Goal: Obtain resource: Obtain resource

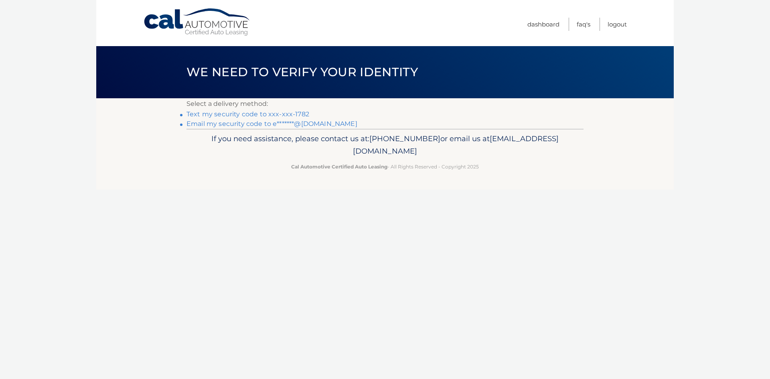
click at [209, 121] on link "Email my security code to e*******@gmail.com" at bounding box center [271, 124] width 171 height 8
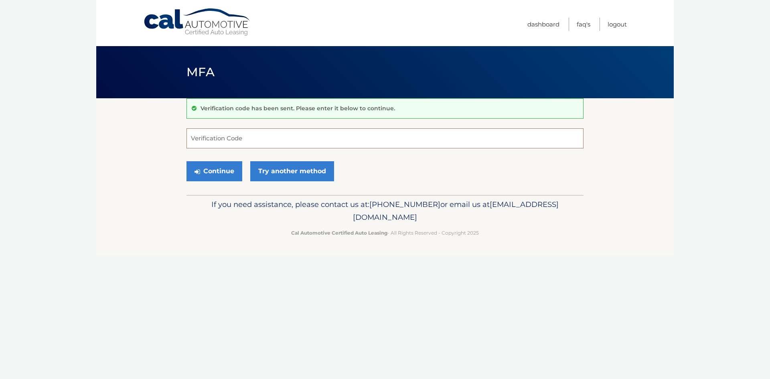
click at [262, 137] on input "Verification Code" at bounding box center [384, 138] width 397 height 20
paste input "741200"
type input "741200"
click at [215, 168] on button "Continue" at bounding box center [214, 171] width 56 height 20
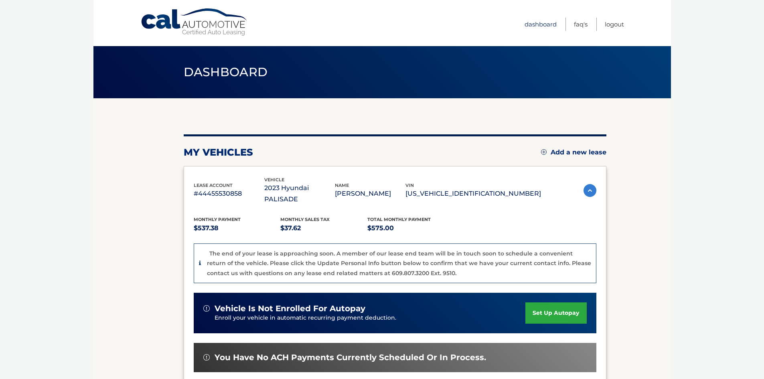
click at [535, 28] on link "Dashboard" at bounding box center [541, 24] width 32 height 13
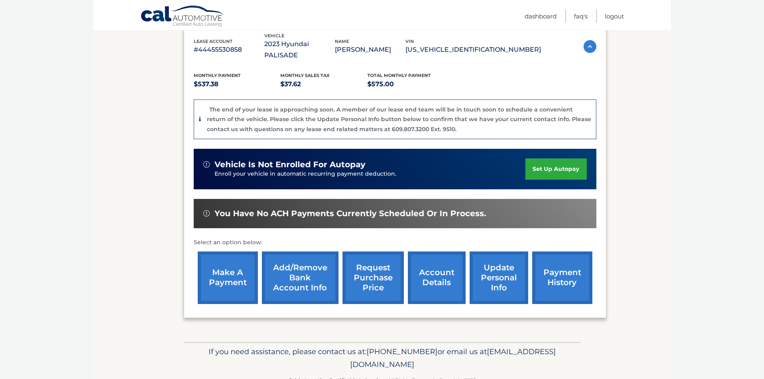
scroll to position [157, 0]
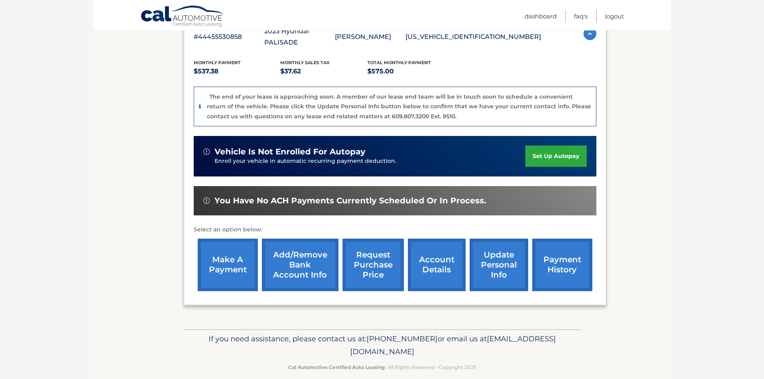
click at [444, 256] on link "account details" at bounding box center [437, 265] width 58 height 53
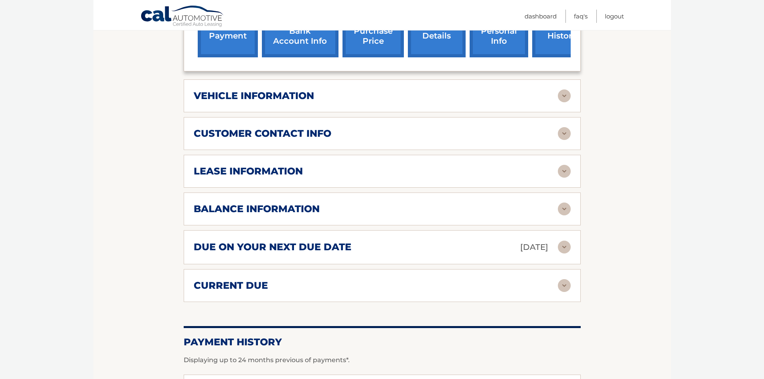
scroll to position [349, 0]
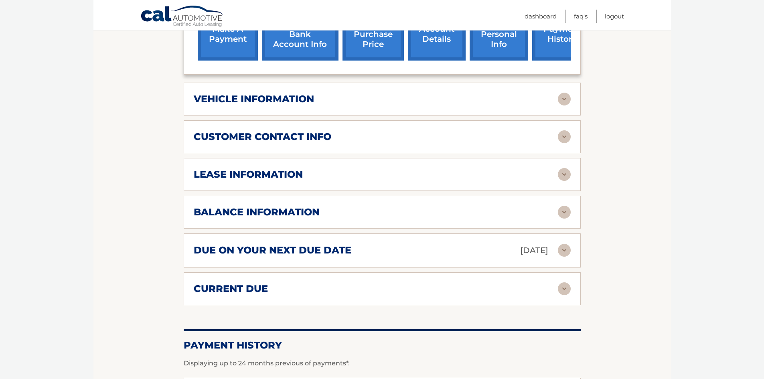
click at [562, 168] on img at bounding box center [564, 174] width 13 height 13
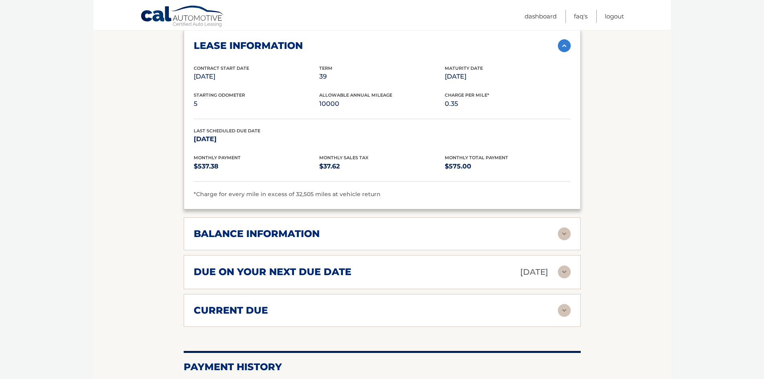
scroll to position [478, 0]
click at [561, 227] on img at bounding box center [564, 233] width 13 height 13
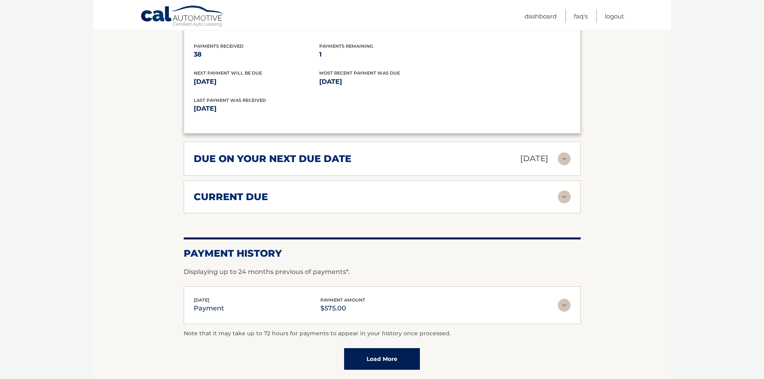
scroll to position [689, 0]
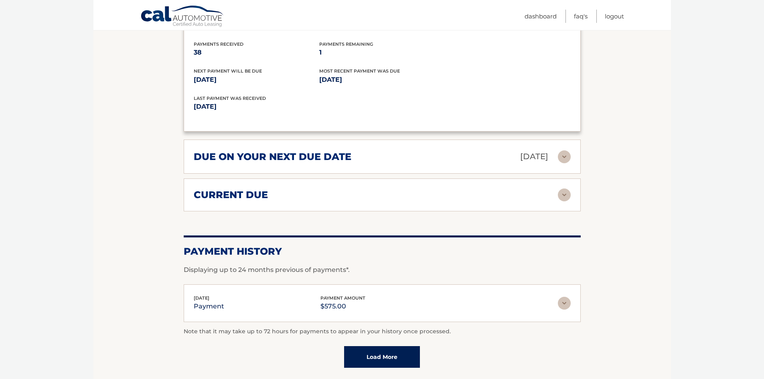
click at [564, 188] on img at bounding box center [564, 194] width 13 height 13
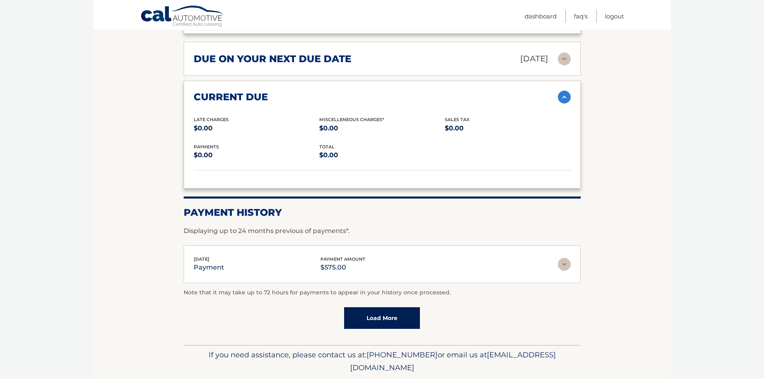
scroll to position [790, 0]
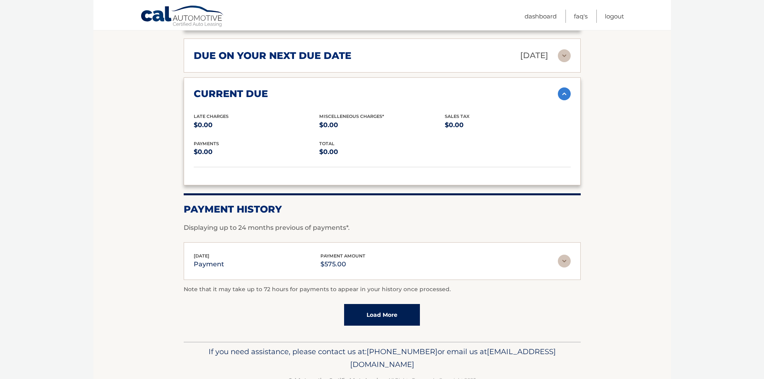
click at [567, 49] on img at bounding box center [564, 55] width 13 height 13
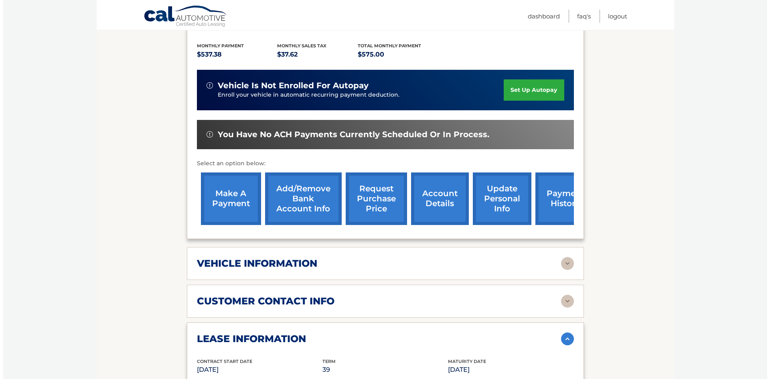
scroll to position [185, 0]
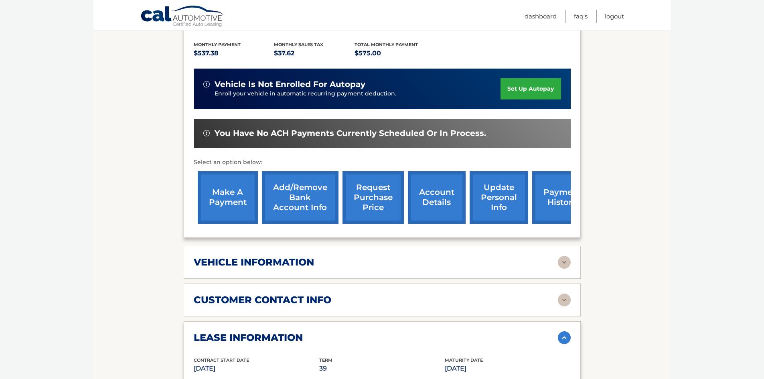
click at [378, 194] on link "request purchase price" at bounding box center [372, 197] width 61 height 53
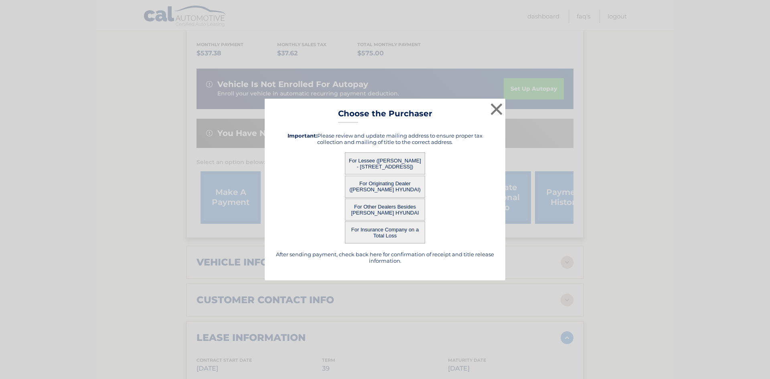
click at [386, 207] on button "For Other Dealers Besides [PERSON_NAME] HYUNDAI" at bounding box center [385, 210] width 80 height 22
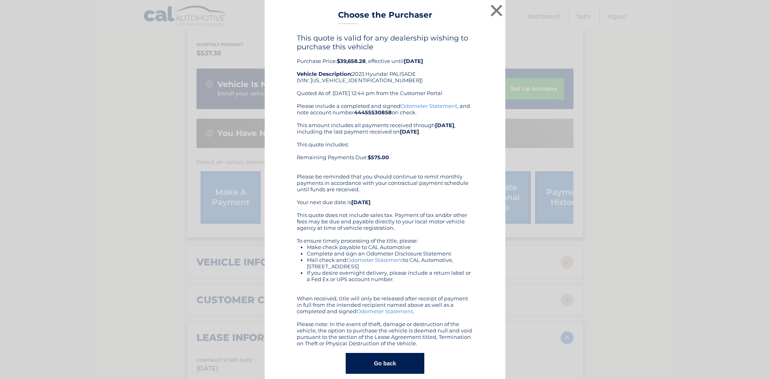
click at [476, 42] on div "This quote is valid for any dealership wishing to purchase this vehicle Purchas…" at bounding box center [385, 204] width 221 height 340
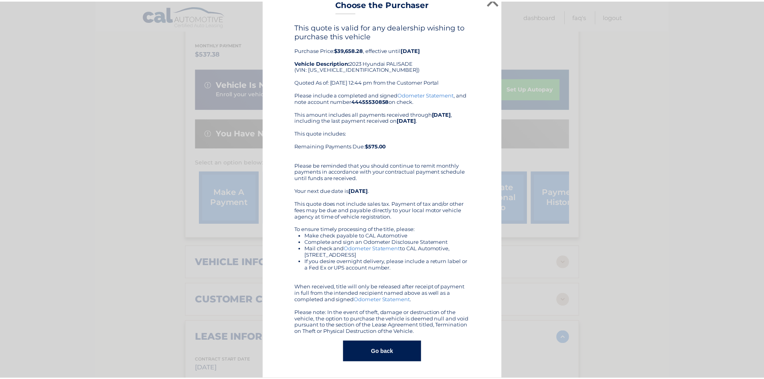
scroll to position [0, 0]
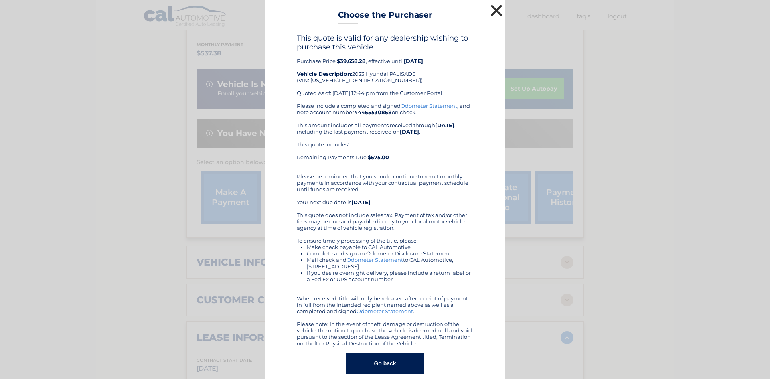
click at [494, 7] on button "×" at bounding box center [496, 10] width 16 height 16
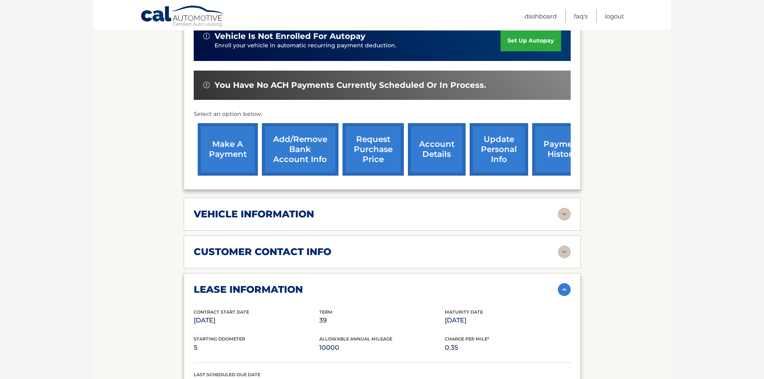
scroll to position [232, 0]
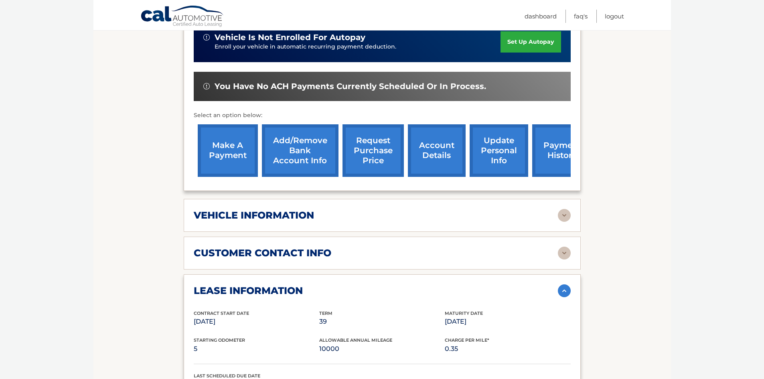
click at [381, 143] on link "request purchase price" at bounding box center [372, 150] width 61 height 53
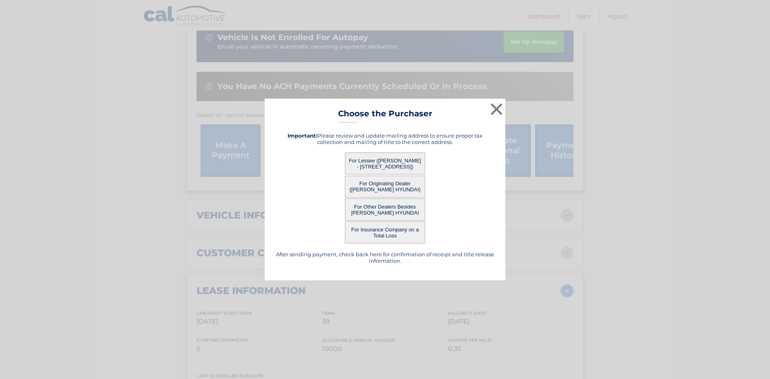
click at [390, 213] on button "For Other Dealers Besides [PERSON_NAME] HYUNDAI" at bounding box center [385, 210] width 80 height 22
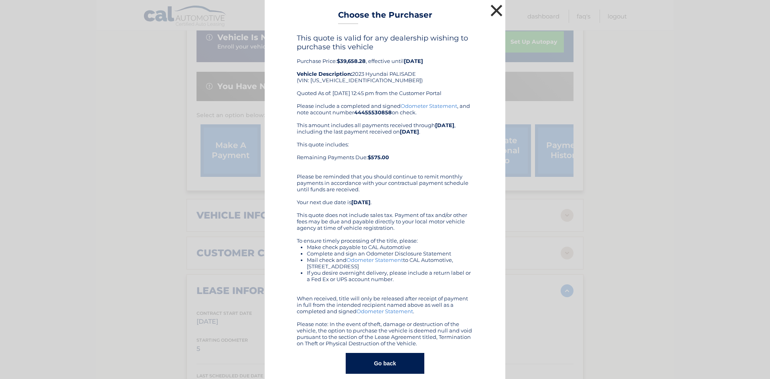
click at [492, 10] on button "×" at bounding box center [496, 10] width 16 height 16
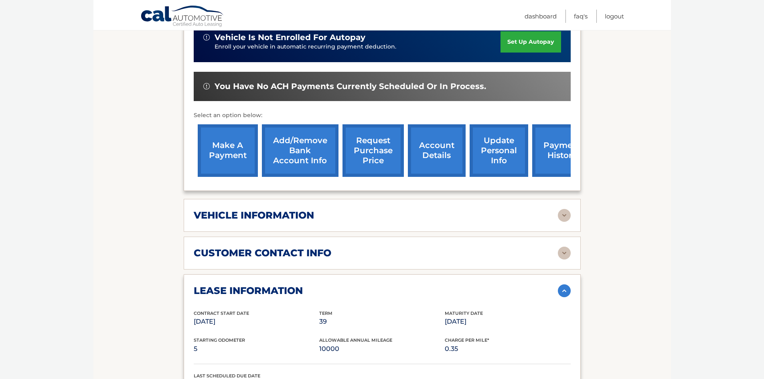
click at [370, 144] on link "request purchase price" at bounding box center [372, 150] width 61 height 53
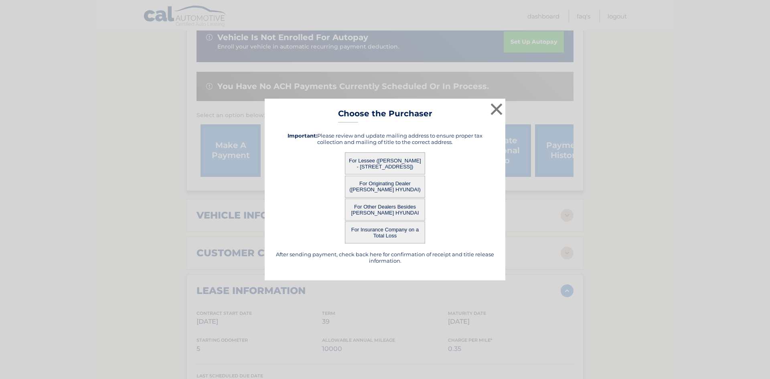
click at [391, 184] on button "For Originating Dealer ([PERSON_NAME] HYUNDAI)" at bounding box center [385, 187] width 80 height 22
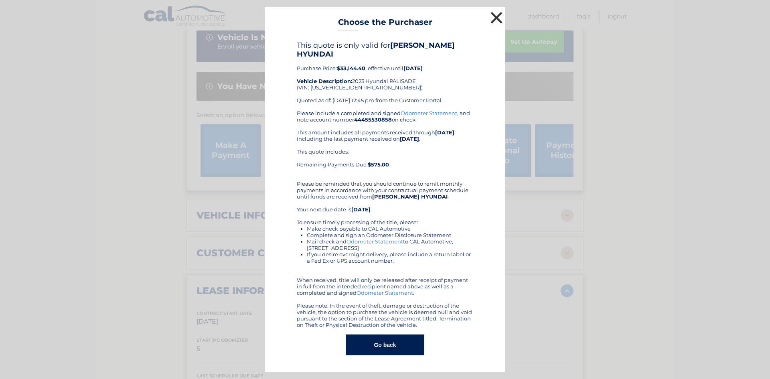
click at [492, 22] on button "×" at bounding box center [496, 18] width 16 height 16
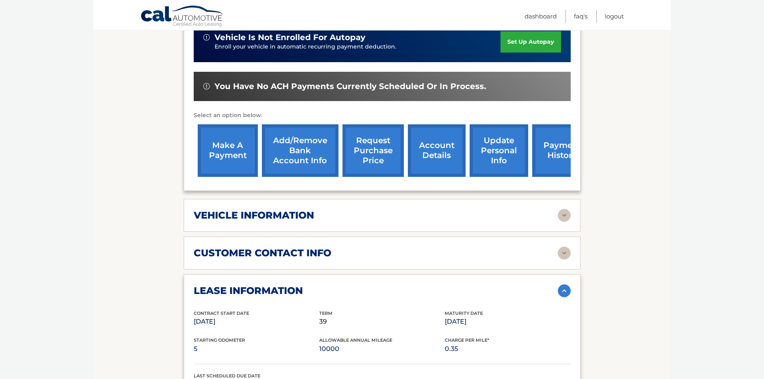
click at [377, 145] on link "request purchase price" at bounding box center [372, 150] width 61 height 53
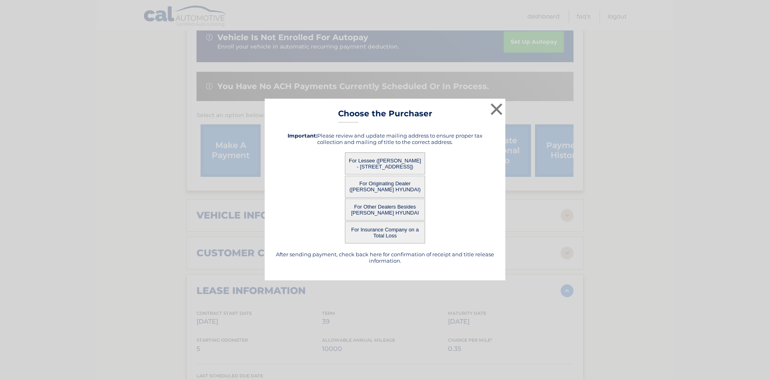
click at [387, 160] on button "For Lessee ([PERSON_NAME] - [STREET_ADDRESS])" at bounding box center [385, 163] width 80 height 22
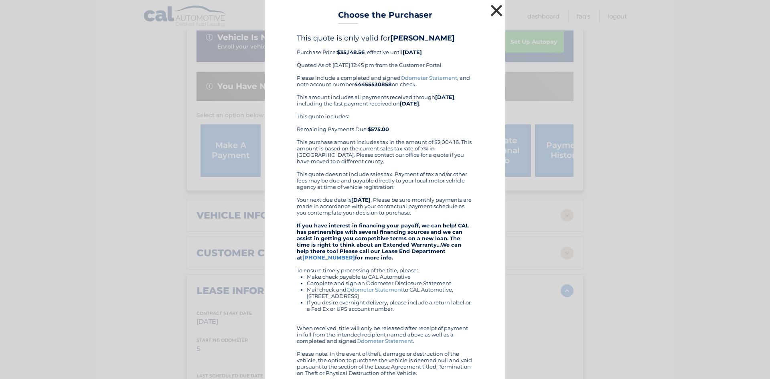
click at [496, 13] on button "×" at bounding box center [496, 10] width 16 height 16
